Goal: Task Accomplishment & Management: Complete application form

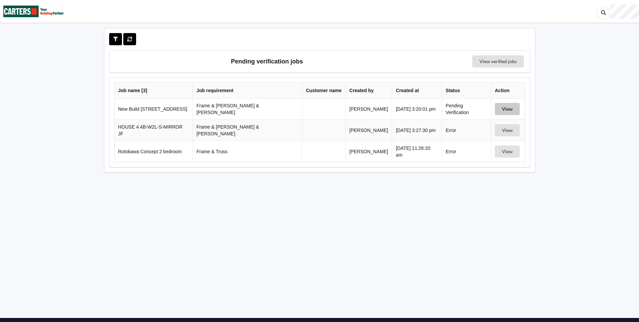
click at [506, 109] on button "View" at bounding box center [507, 109] width 25 height 12
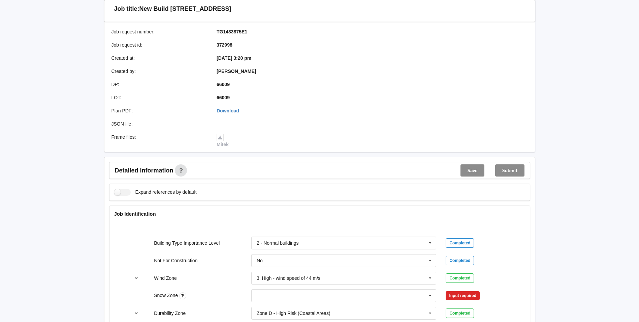
scroll to position [135, 0]
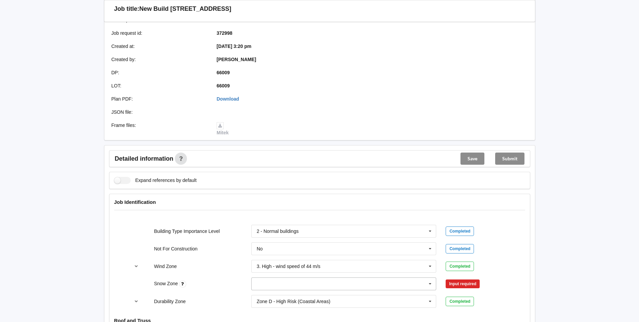
click at [276, 277] on input "text" at bounding box center [344, 283] width 185 height 12
click at [262, 206] on span "N0" at bounding box center [260, 208] width 6 height 5
click at [466, 279] on button "Confirm input" at bounding box center [466, 283] width 40 height 11
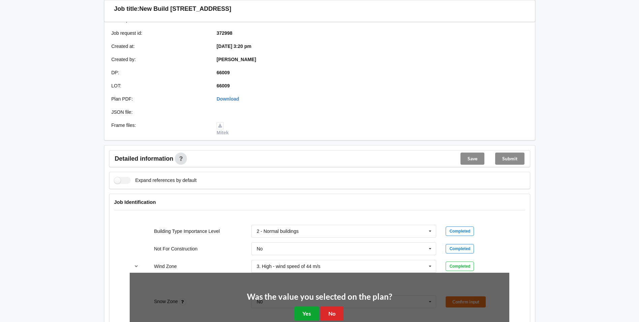
click at [307, 306] on button "Yes" at bounding box center [307, 313] width 25 height 14
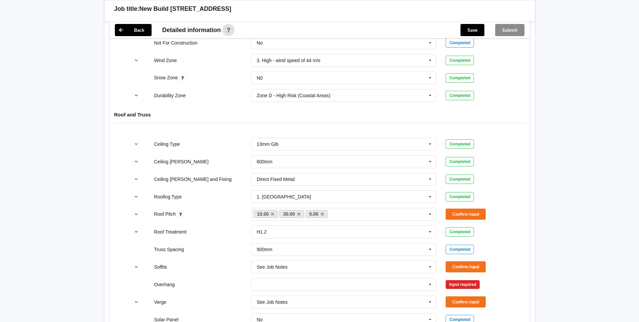
scroll to position [371, 0]
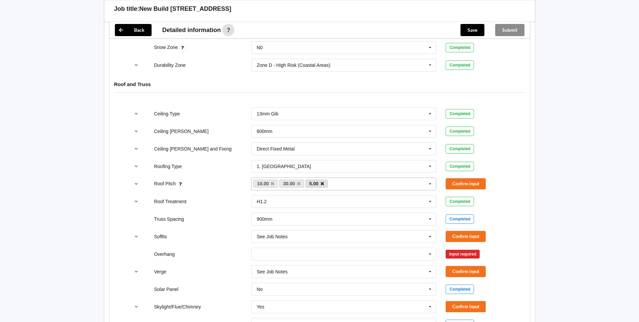
click at [323, 181] on icon at bounding box center [322, 183] width 3 height 4
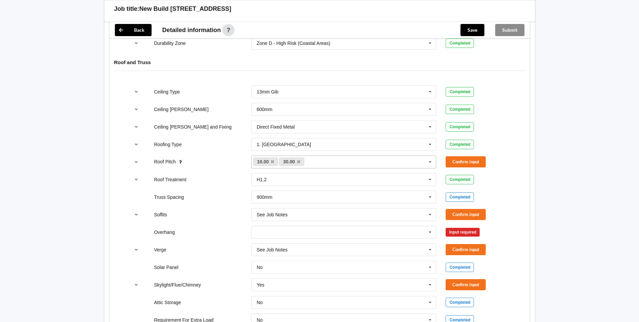
scroll to position [404, 0]
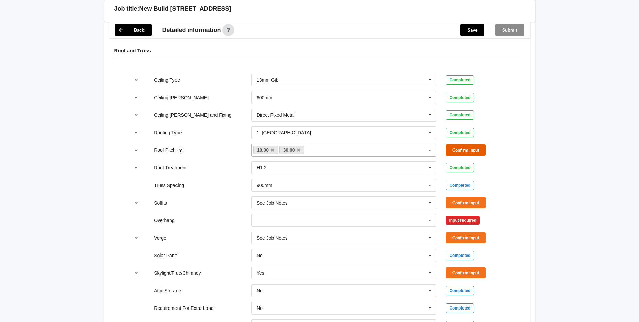
click at [462, 146] on button "Confirm input" at bounding box center [466, 149] width 40 height 11
click at [371, 214] on input "text" at bounding box center [344, 220] width 185 height 12
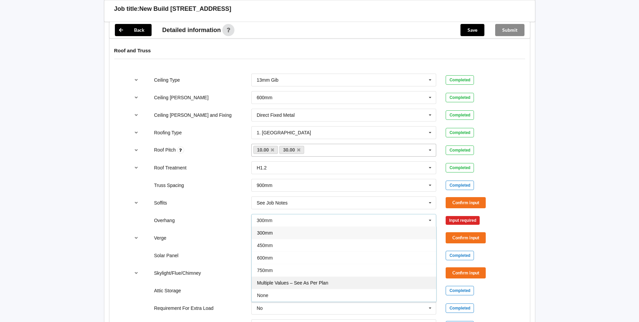
click at [286, 280] on span "Multiple Values – See As Per Plan" at bounding box center [292, 282] width 71 height 5
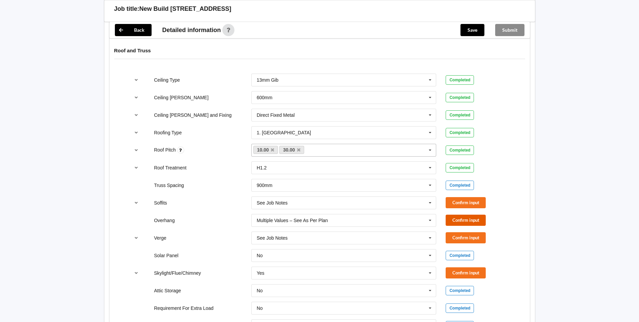
click at [468, 214] on button "Confirm input" at bounding box center [466, 219] width 40 height 11
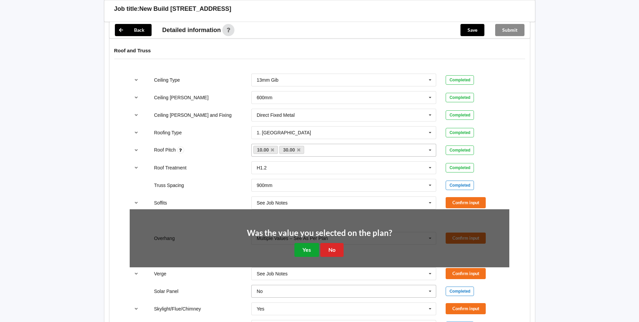
click at [308, 243] on button "Yes" at bounding box center [307, 250] width 25 height 14
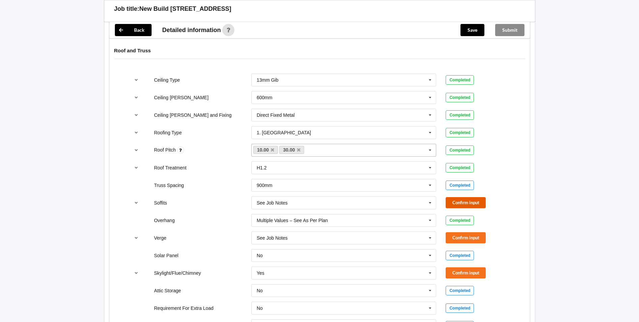
click at [466, 197] on button "Confirm input" at bounding box center [466, 202] width 40 height 11
click at [469, 232] on button "Confirm input" at bounding box center [466, 237] width 40 height 11
click at [468, 267] on button "Confirm input" at bounding box center [466, 272] width 40 height 11
click at [291, 267] on input "text" at bounding box center [344, 273] width 185 height 12
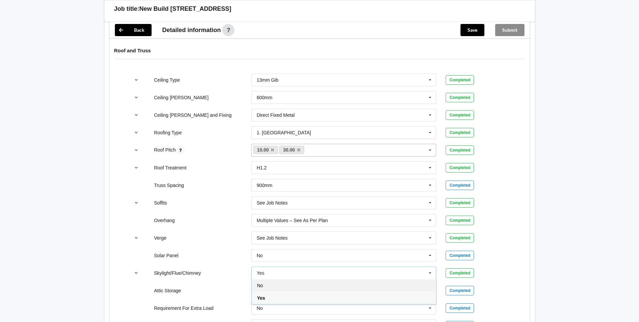
click at [264, 283] on div "No" at bounding box center [344, 285] width 185 height 12
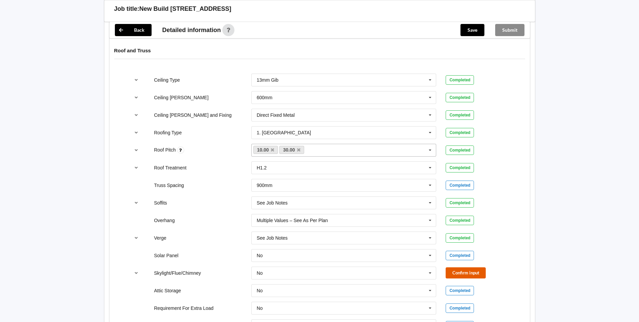
click at [455, 267] on button "Confirm input" at bounding box center [466, 272] width 40 height 11
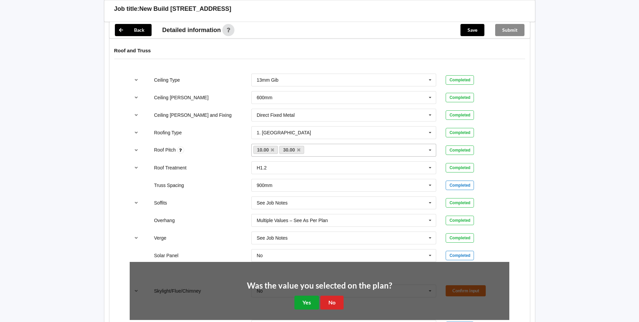
click at [304, 295] on button "Yes" at bounding box center [307, 302] width 25 height 14
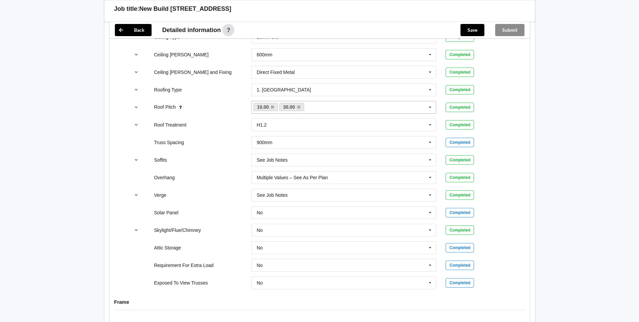
scroll to position [573, 0]
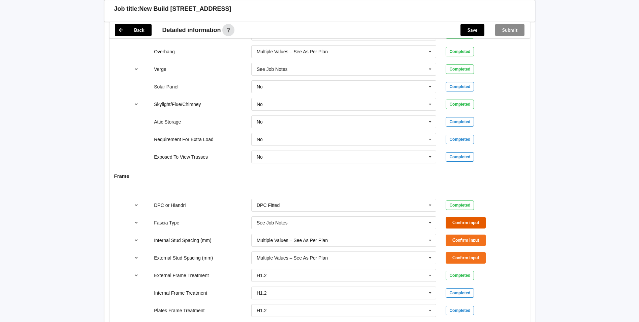
click at [457, 217] on button "Confirm input" at bounding box center [466, 222] width 40 height 11
click at [456, 234] on button "Confirm input" at bounding box center [466, 239] width 40 height 11
click at [458, 253] on button "Confirm input" at bounding box center [466, 257] width 40 height 11
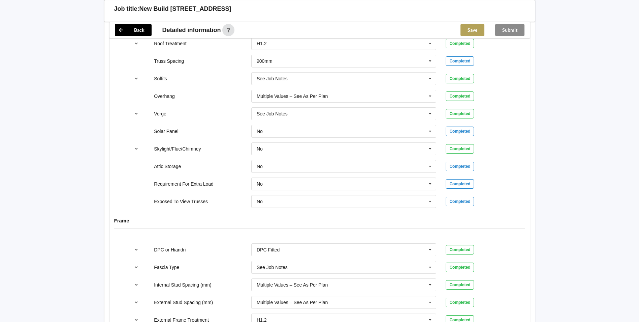
click at [470, 26] on button "Save" at bounding box center [473, 30] width 24 height 12
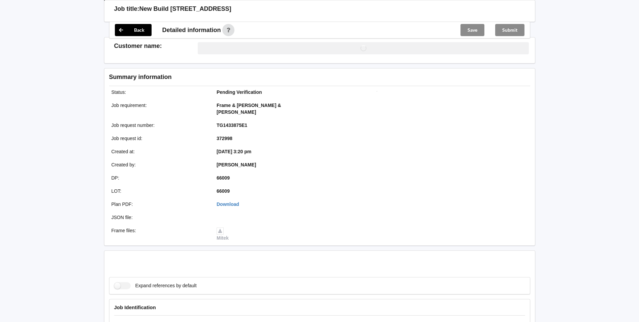
scroll to position [528, 0]
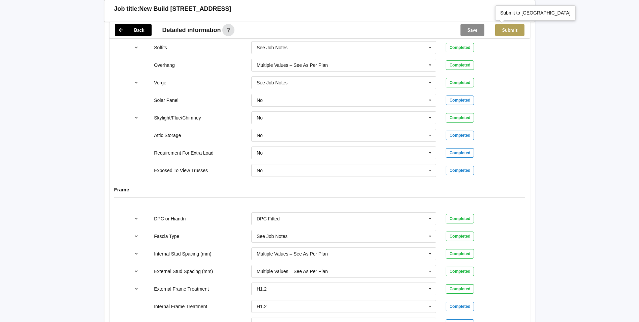
click at [516, 30] on button "Submit" at bounding box center [509, 30] width 29 height 12
